Goal: Find specific page/section: Find specific page/section

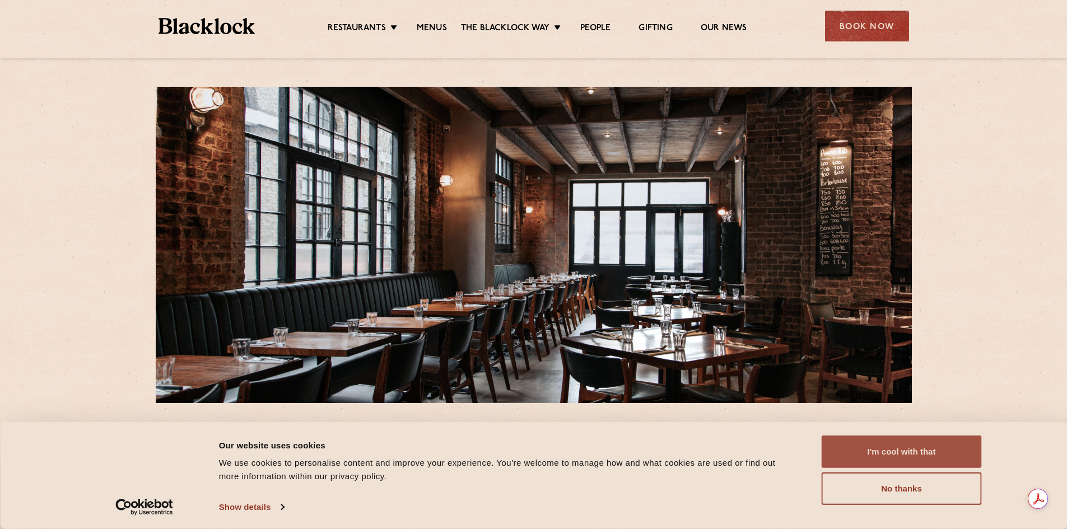
click at [906, 453] on button "I'm cool with that" at bounding box center [902, 452] width 160 height 32
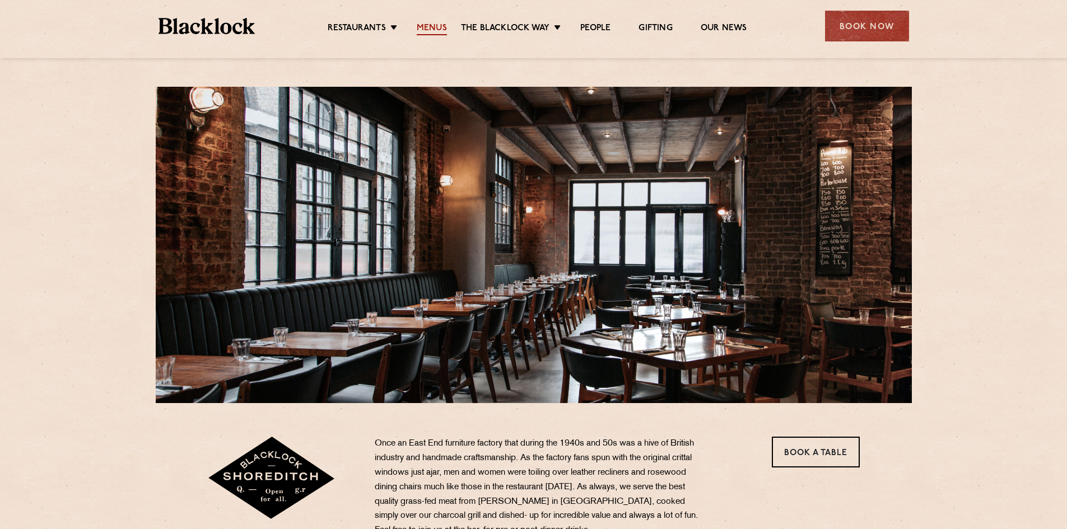
click at [432, 30] on link "Menus" at bounding box center [432, 29] width 30 height 12
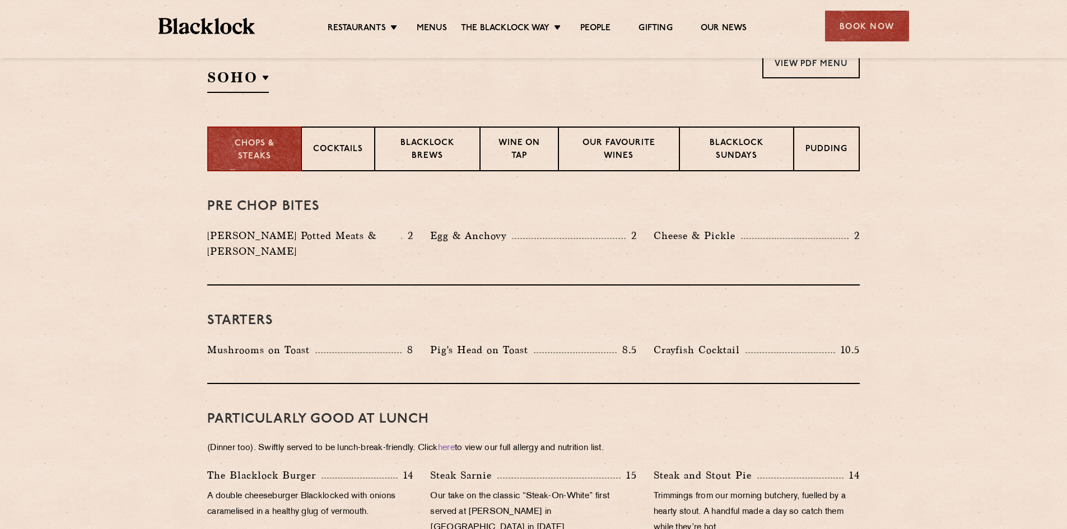
scroll to position [280, 0]
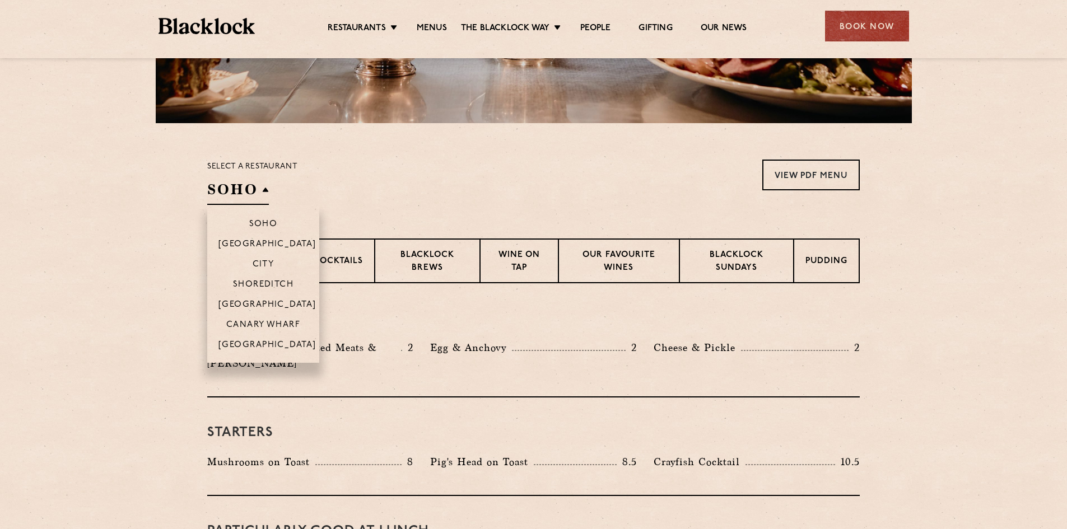
click at [267, 194] on h2 "SOHO" at bounding box center [238, 192] width 62 height 25
click at [258, 277] on li "Shoreditch" at bounding box center [263, 284] width 112 height 20
click at [258, 283] on p "Shoreditch" at bounding box center [272, 285] width 61 height 11
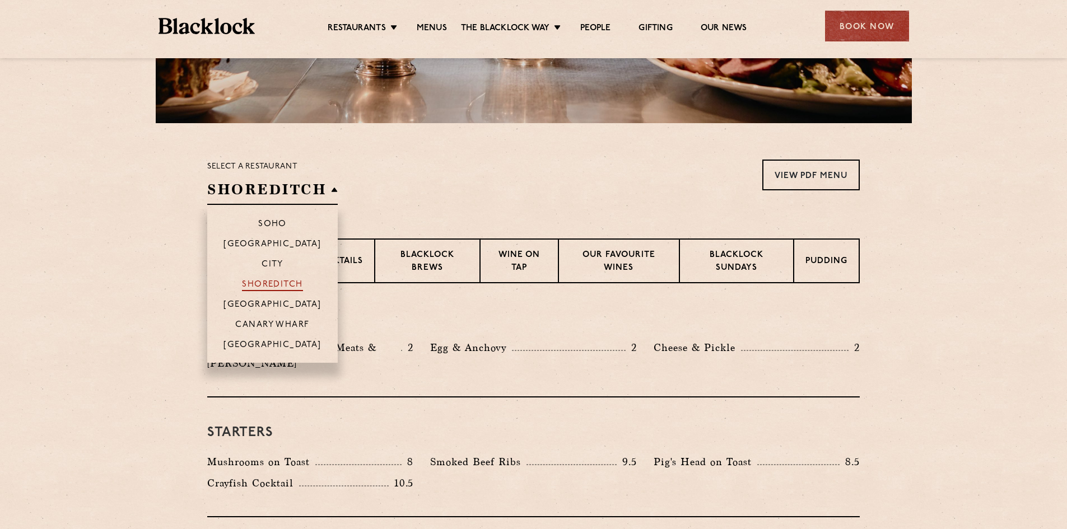
click at [276, 283] on p "Shoreditch" at bounding box center [272, 285] width 61 height 11
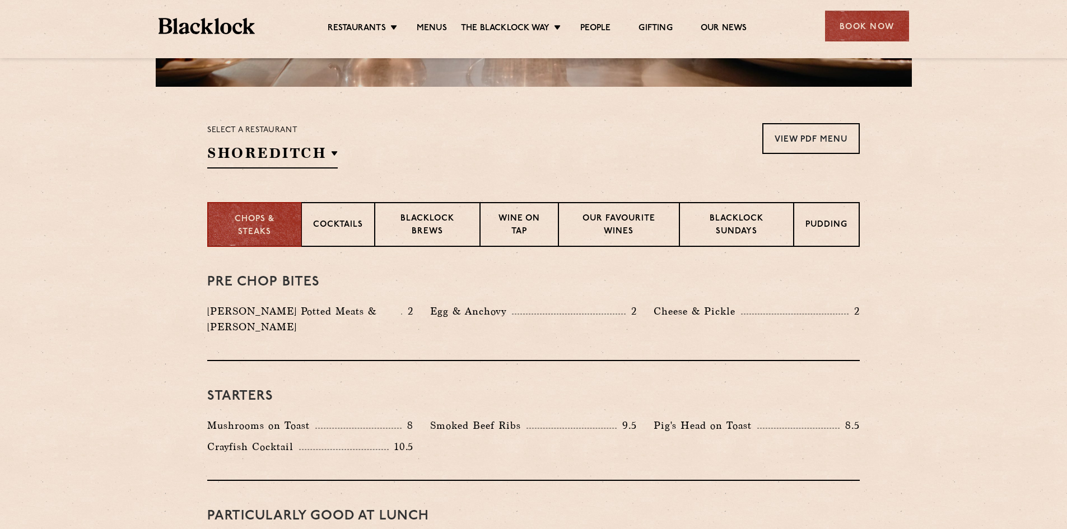
scroll to position [336, 0]
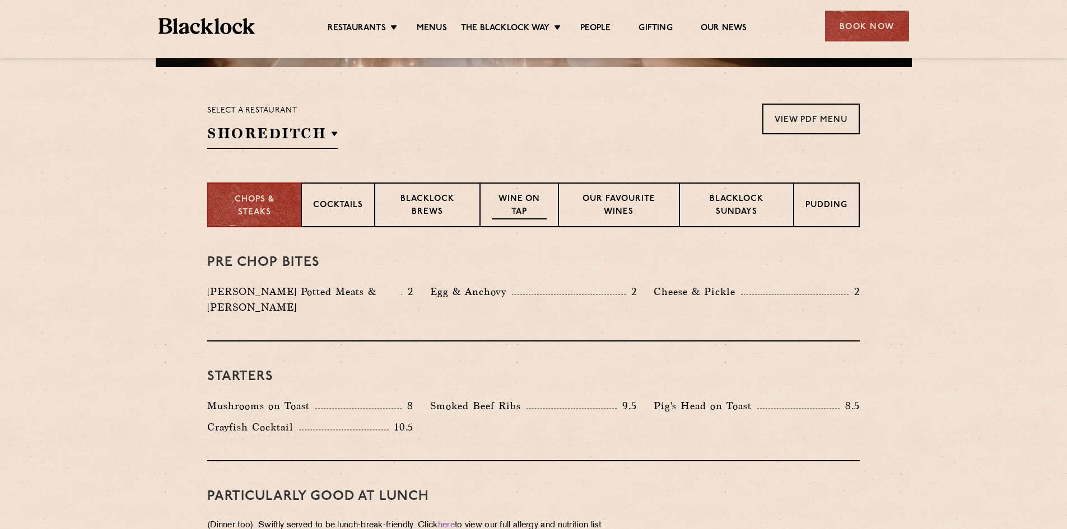
click at [531, 184] on div "Wine on Tap" at bounding box center [519, 205] width 78 height 45
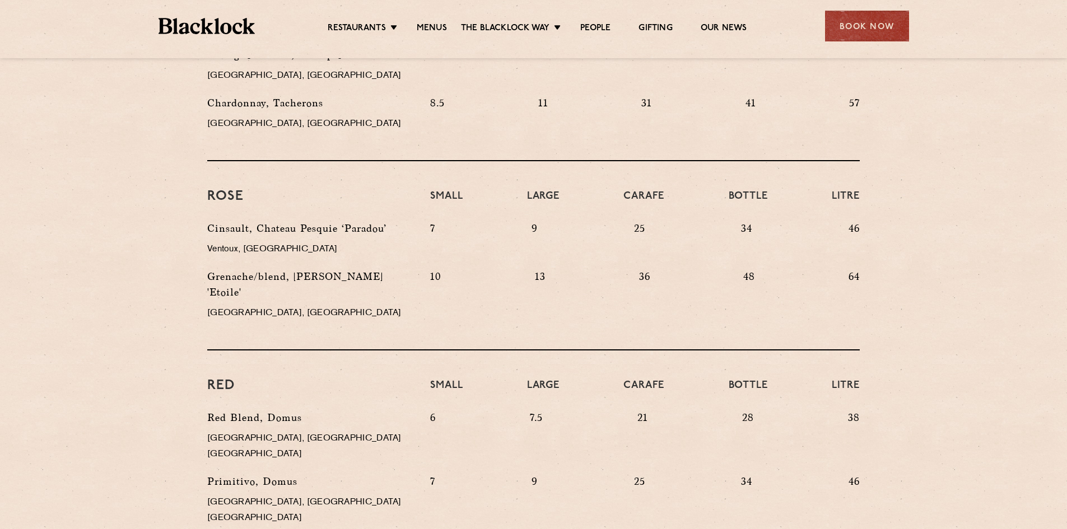
scroll to position [784, 0]
